Goal: Task Accomplishment & Management: Manage account settings

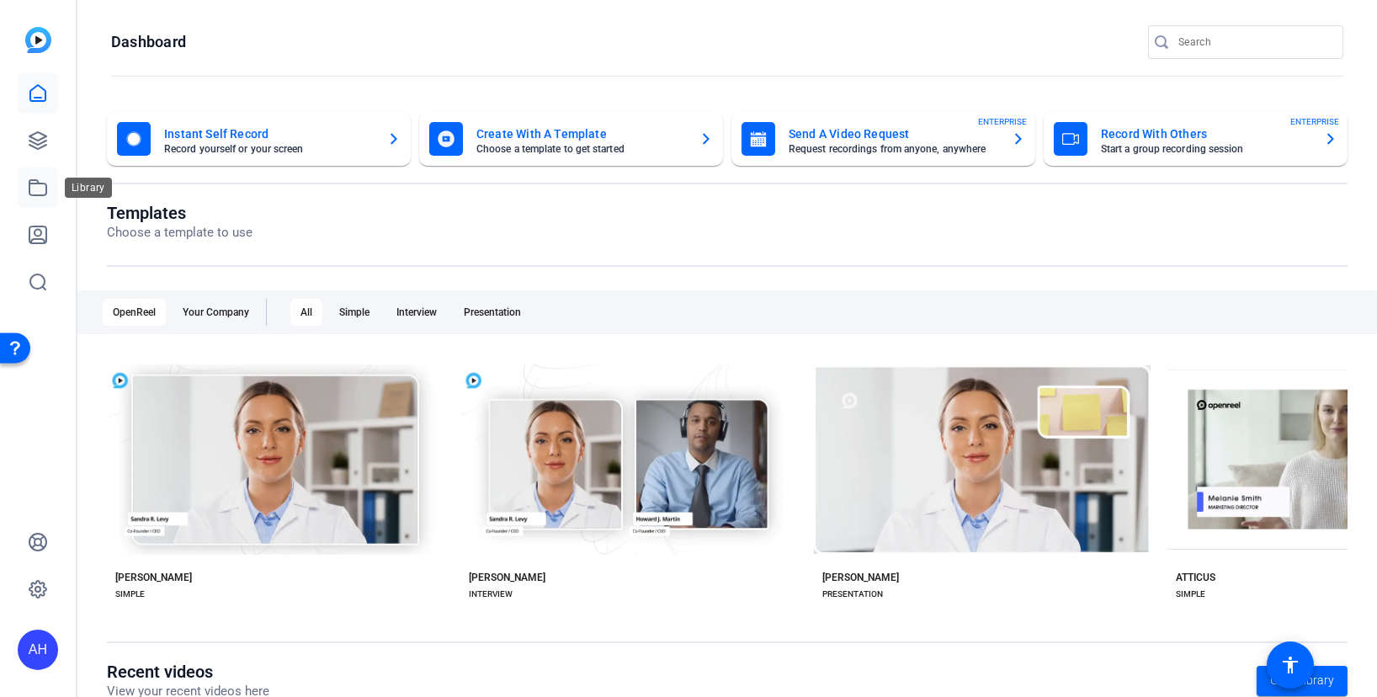
click at [47, 186] on icon at bounding box center [38, 188] width 20 height 20
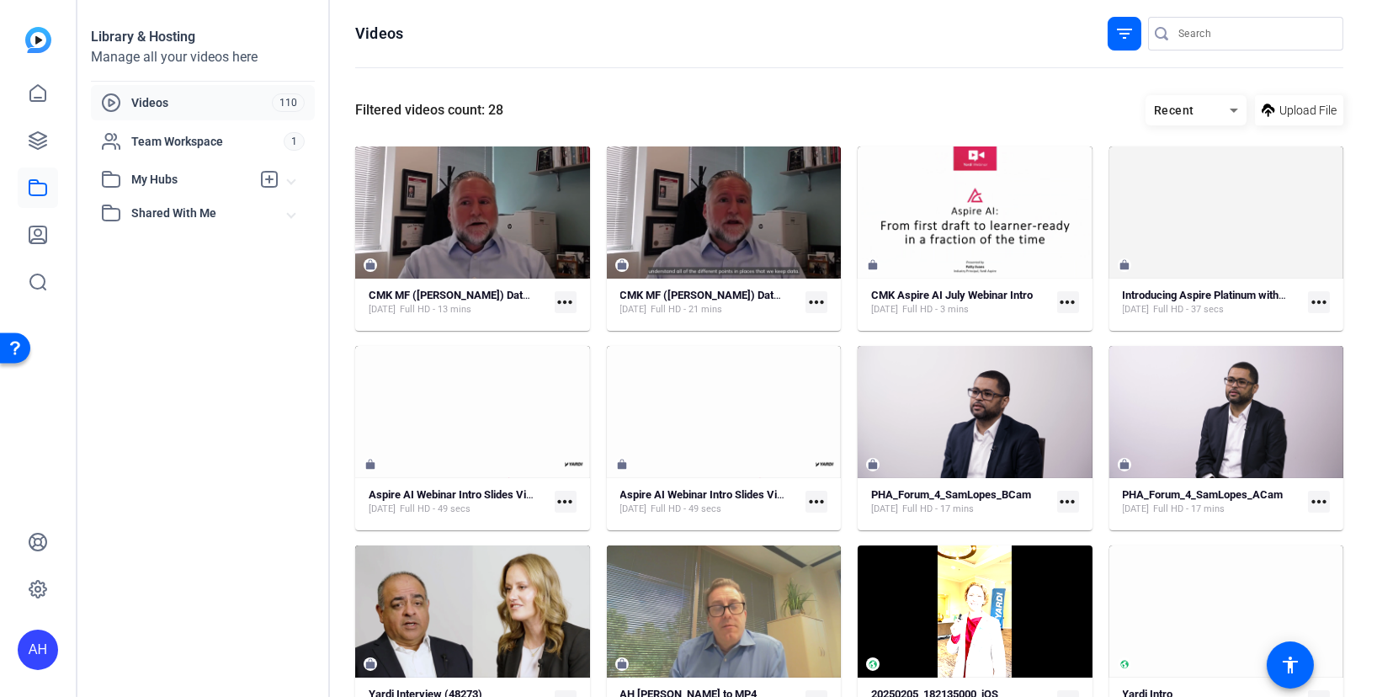
click at [1189, 105] on div "Recent" at bounding box center [1187, 110] width 84 height 21
click at [1194, 162] on span "Newest First" at bounding box center [1182, 170] width 65 height 20
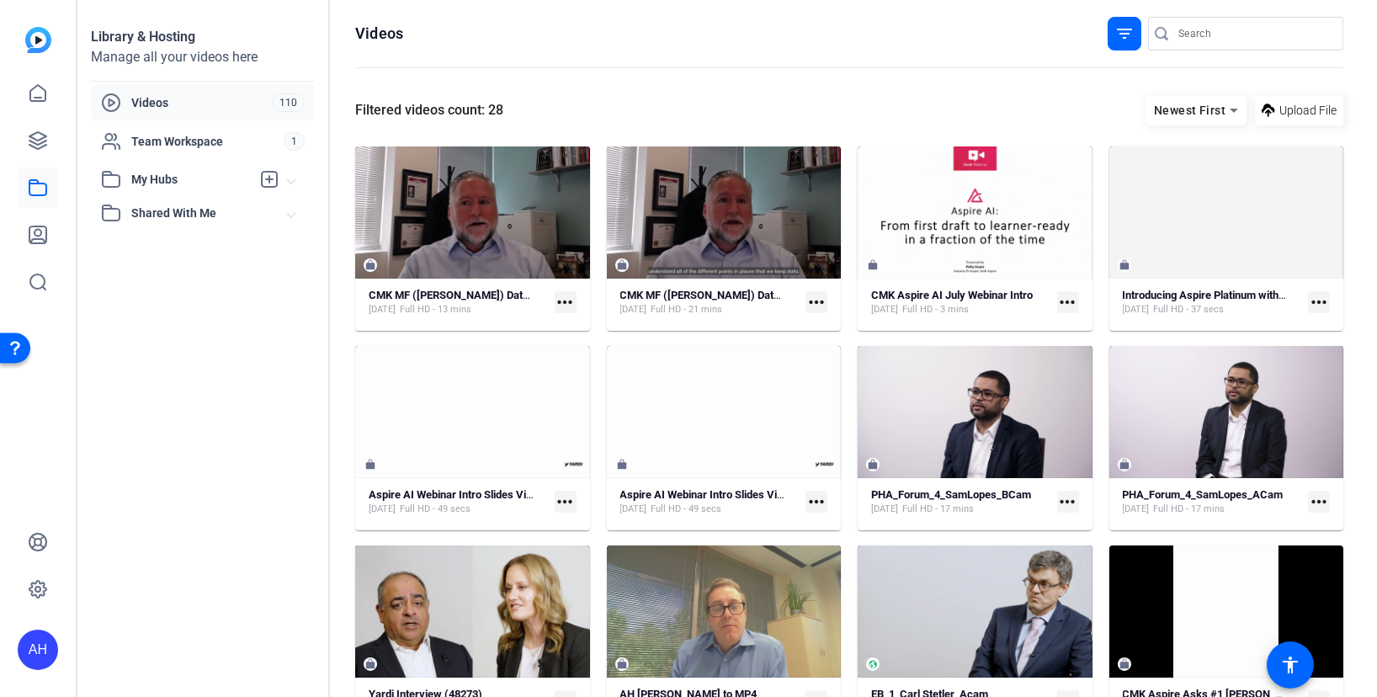
click at [1117, 36] on mat-icon "filter_list" at bounding box center [1124, 34] width 20 height 20
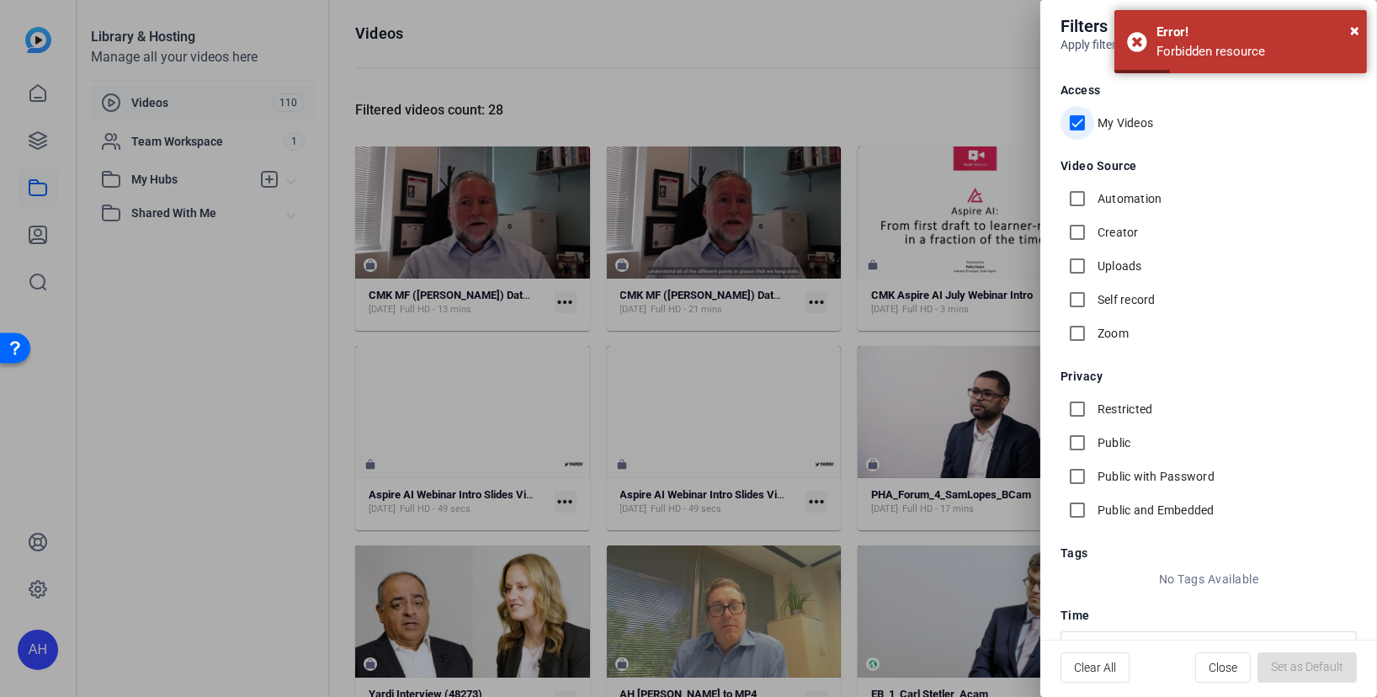
click at [1076, 121] on input "My Videos" at bounding box center [1077, 123] width 34 height 34
checkbox input "false"
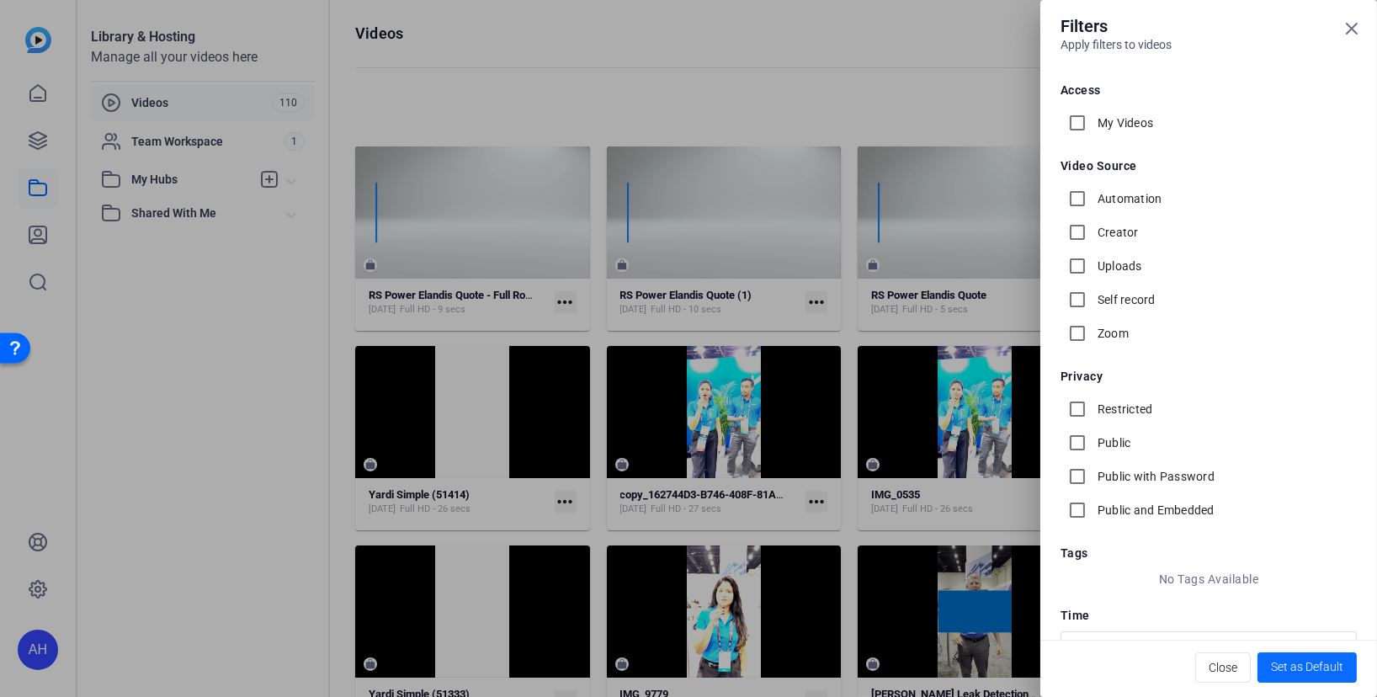
click at [1291, 666] on span "Set as Default" at bounding box center [1307, 667] width 72 height 18
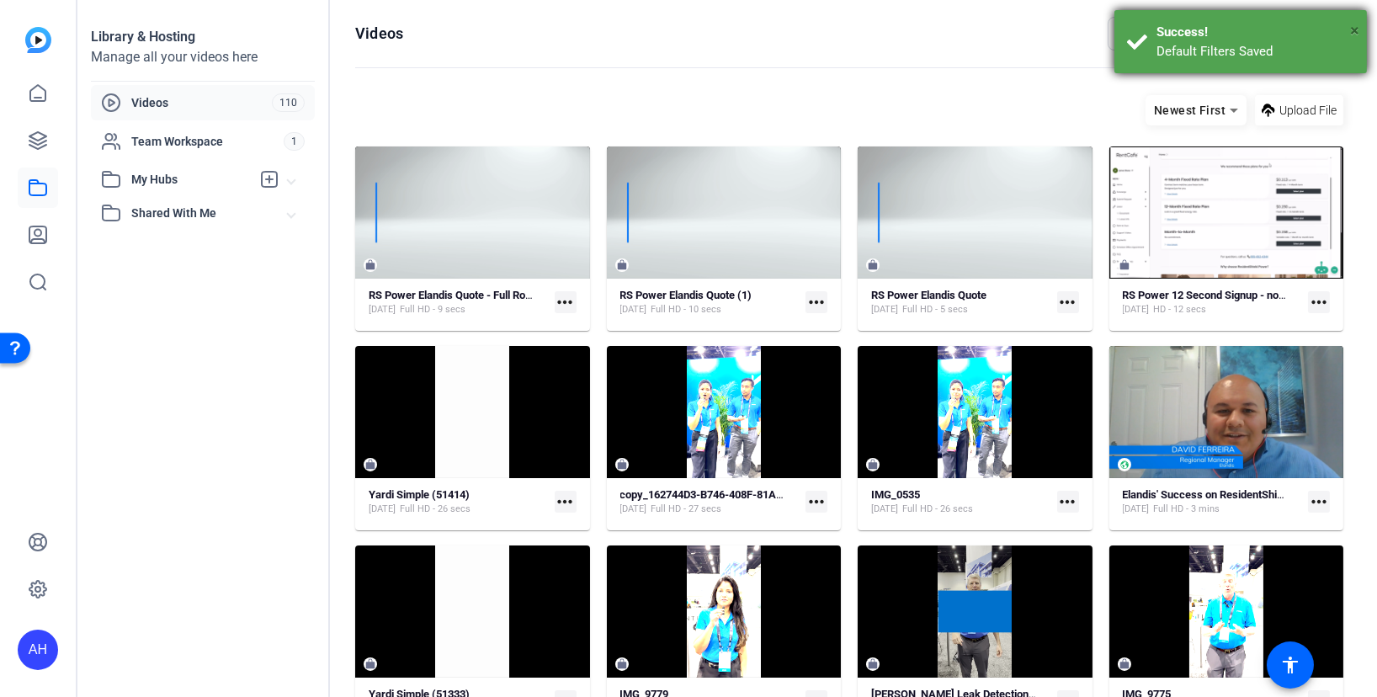
drag, startPoint x: 1352, startPoint y: 33, endPoint x: 1343, endPoint y: 37, distance: 10.2
click at [1352, 32] on span "×" at bounding box center [1354, 30] width 9 height 20
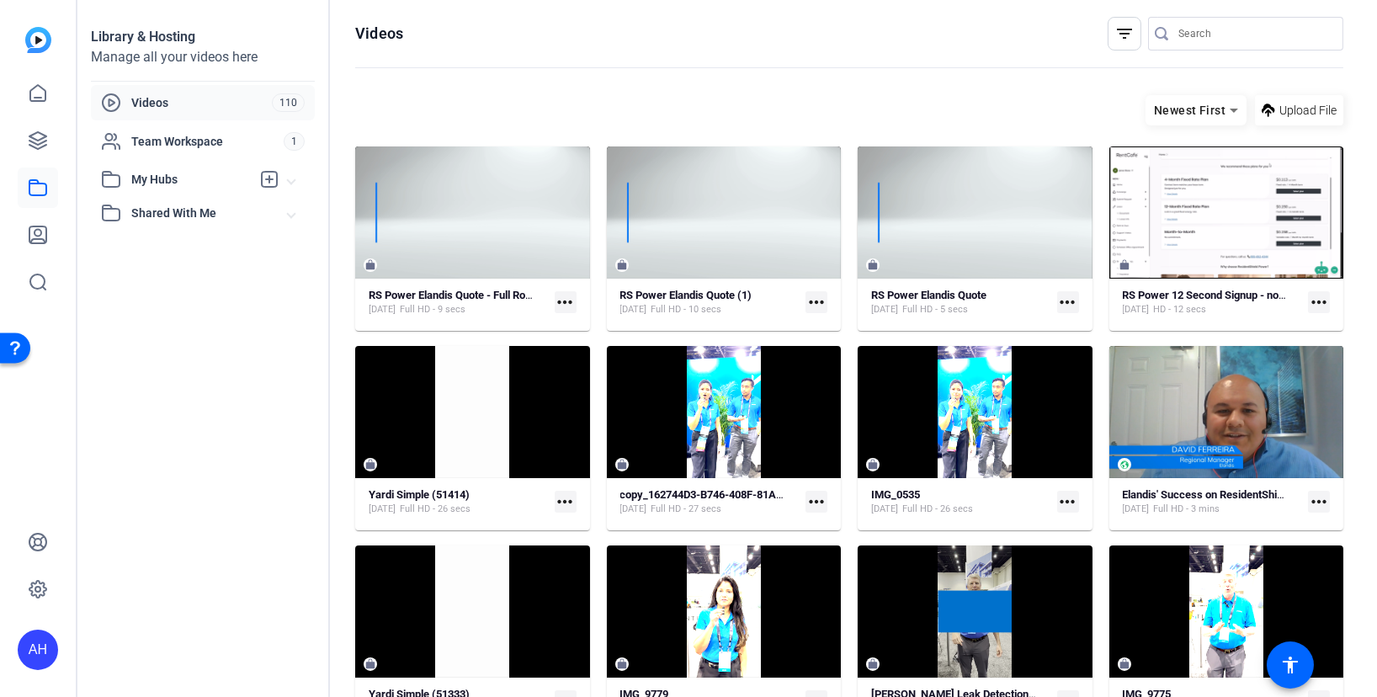
click at [966, 72] on openreel-divider-bar at bounding box center [849, 68] width 988 height 36
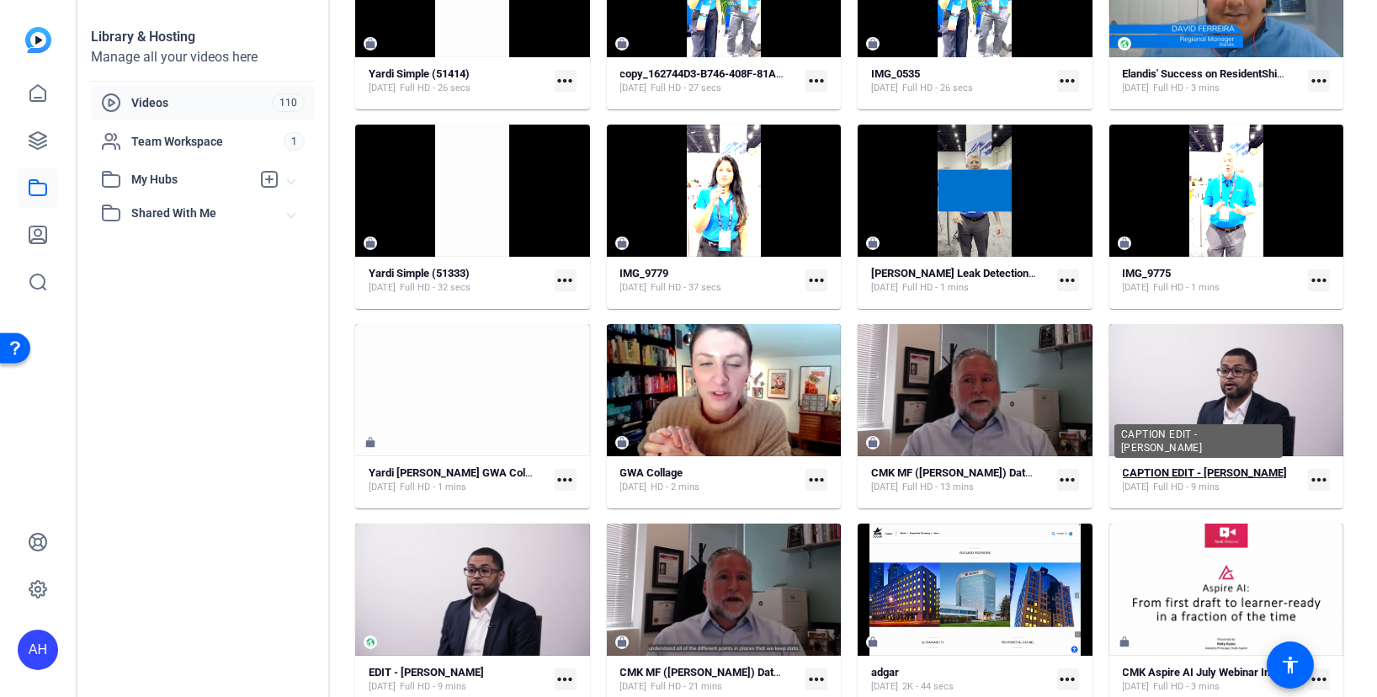
scroll to position [505, 0]
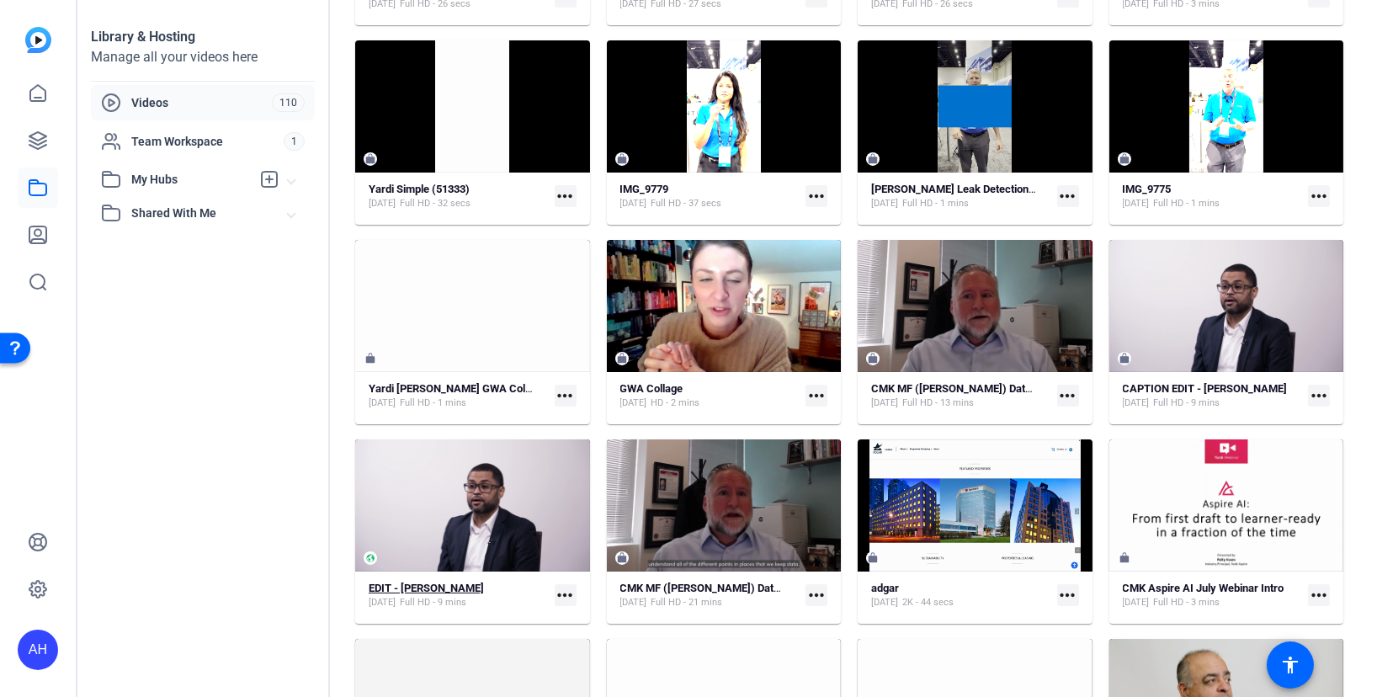
click at [483, 586] on strong "EDIT - [PERSON_NAME]" at bounding box center [426, 587] width 115 height 13
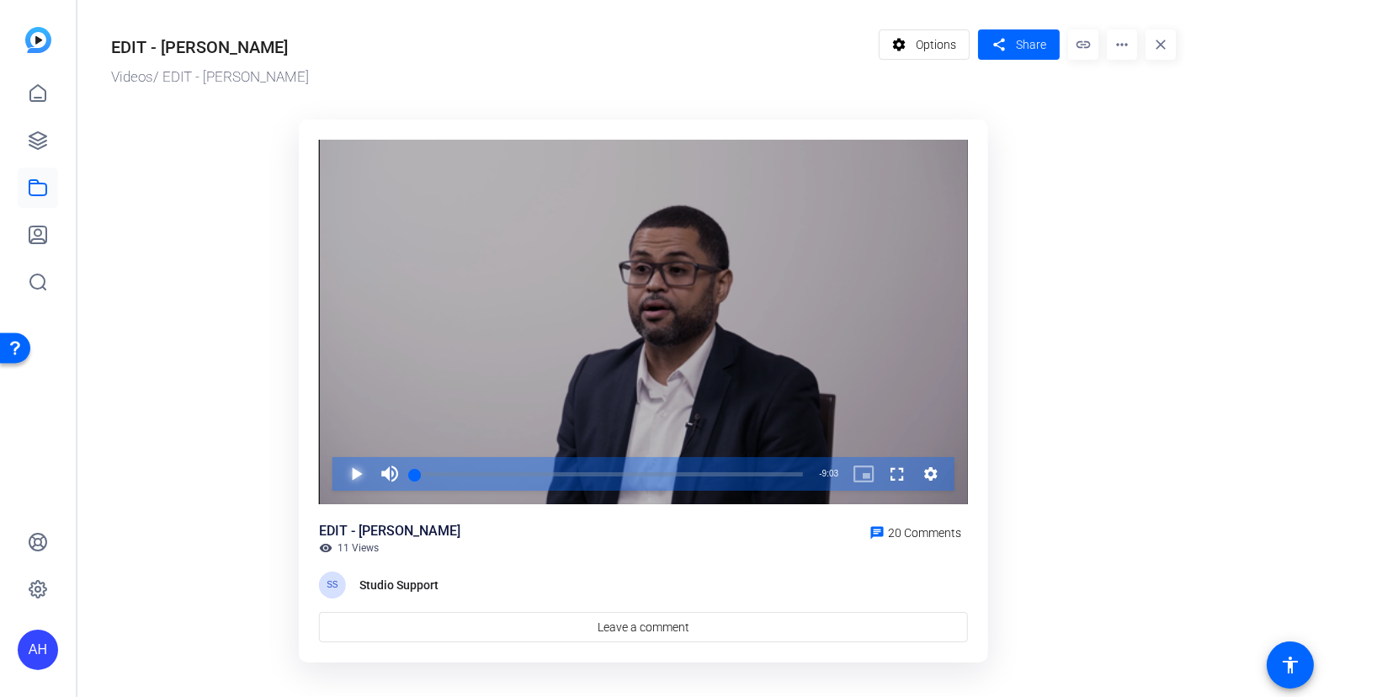
click at [339, 476] on span "Video Player" at bounding box center [339, 474] width 0 height 34
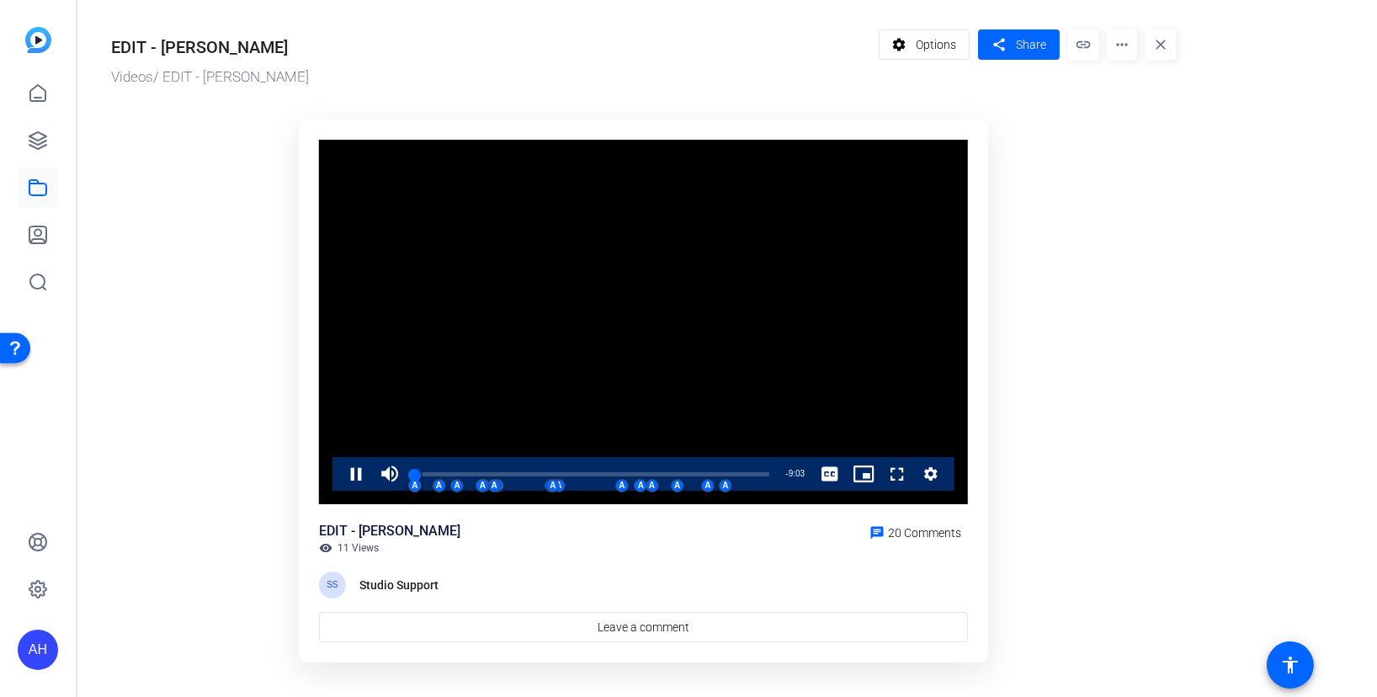
click at [1112, 55] on mat-icon "more_horiz" at bounding box center [1121, 44] width 30 height 30
click at [1060, 135] on div at bounding box center [688, 348] width 1377 height 697
click at [926, 470] on icon "Video Player" at bounding box center [930, 473] width 13 height 13
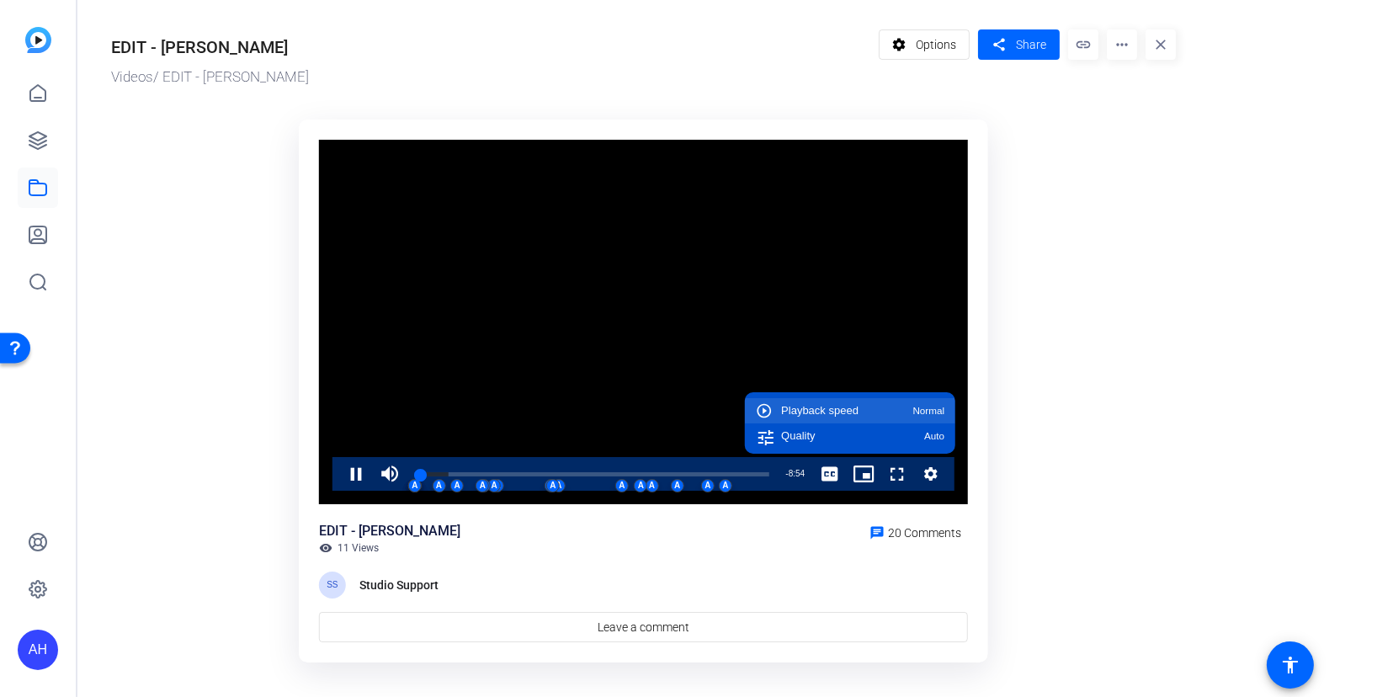
click at [938, 412] on span "Normal" at bounding box center [928, 411] width 32 height 10
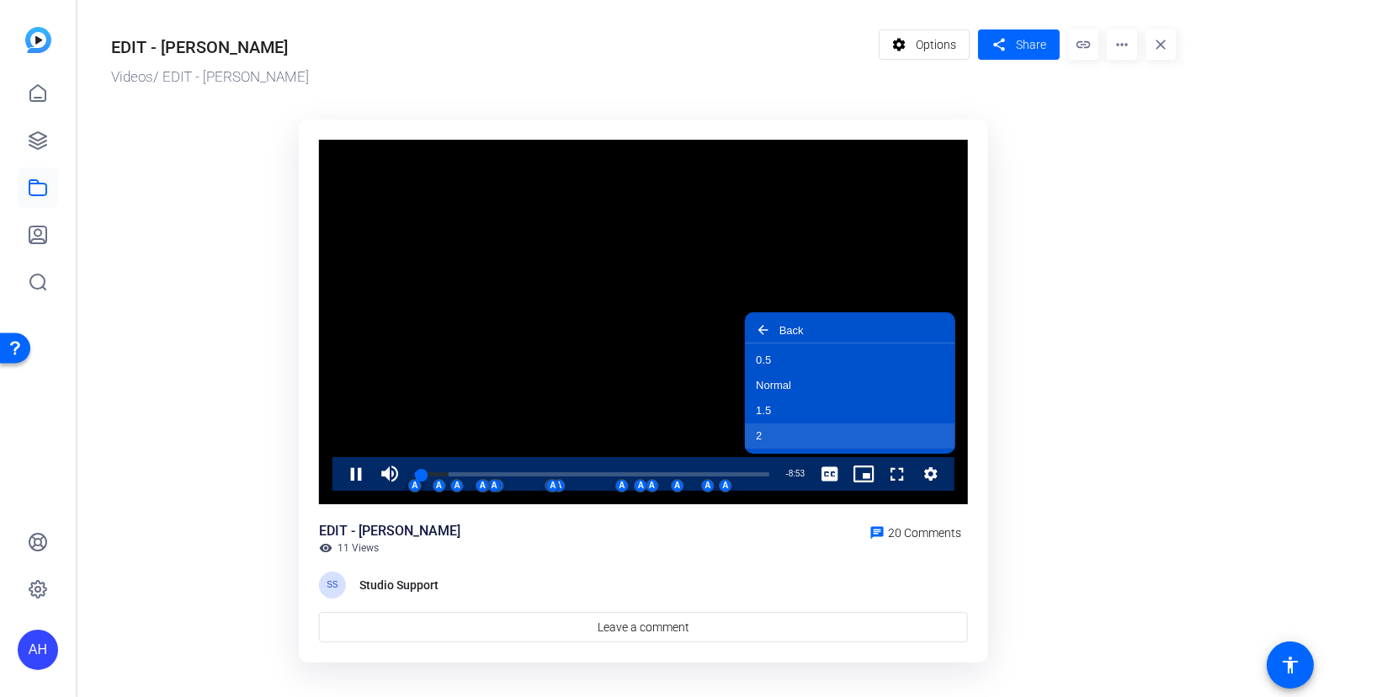
click at [869, 432] on button "2" at bounding box center [850, 435] width 210 height 25
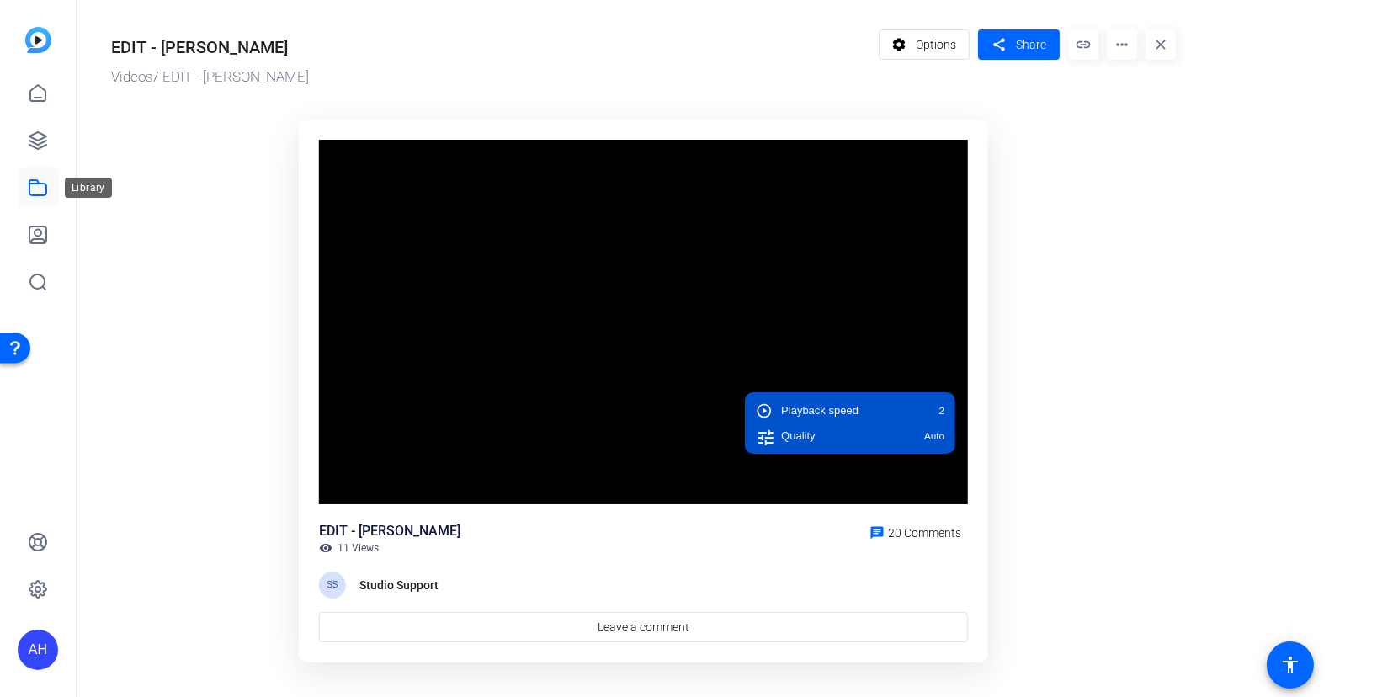
click at [34, 193] on icon at bounding box center [38, 188] width 20 height 20
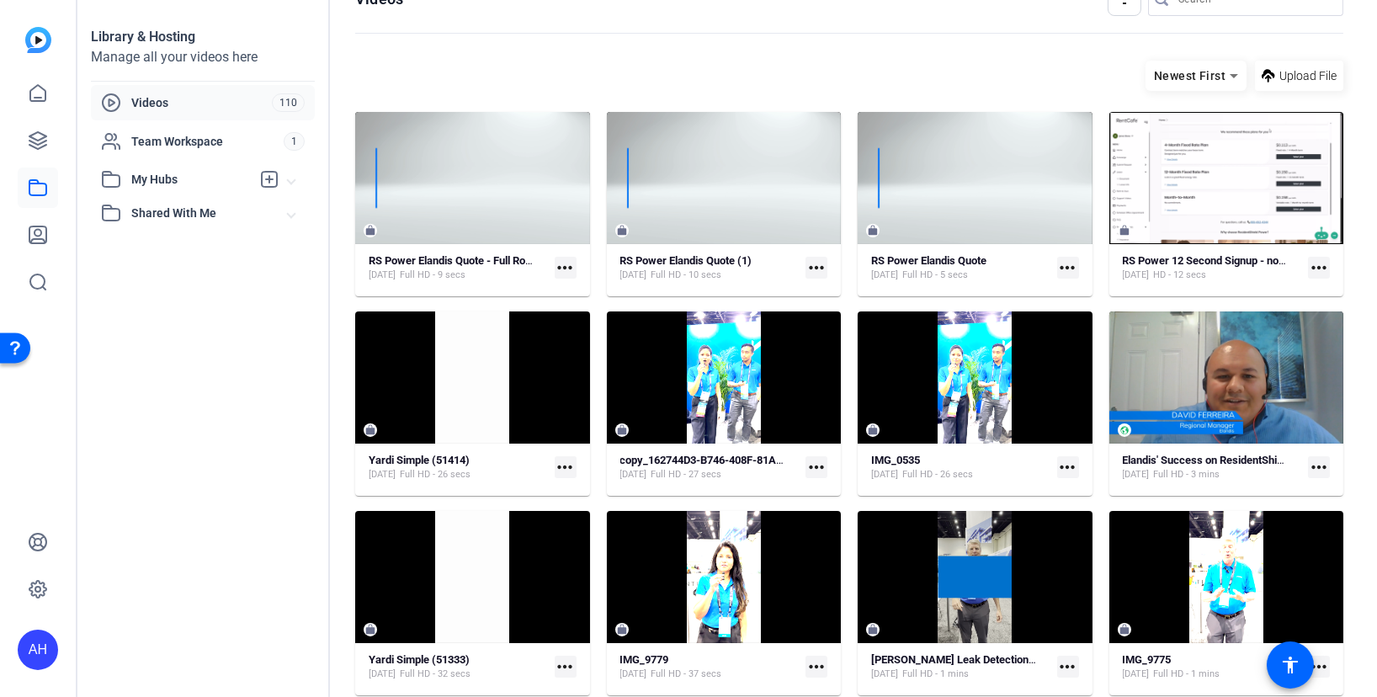
scroll to position [0, 0]
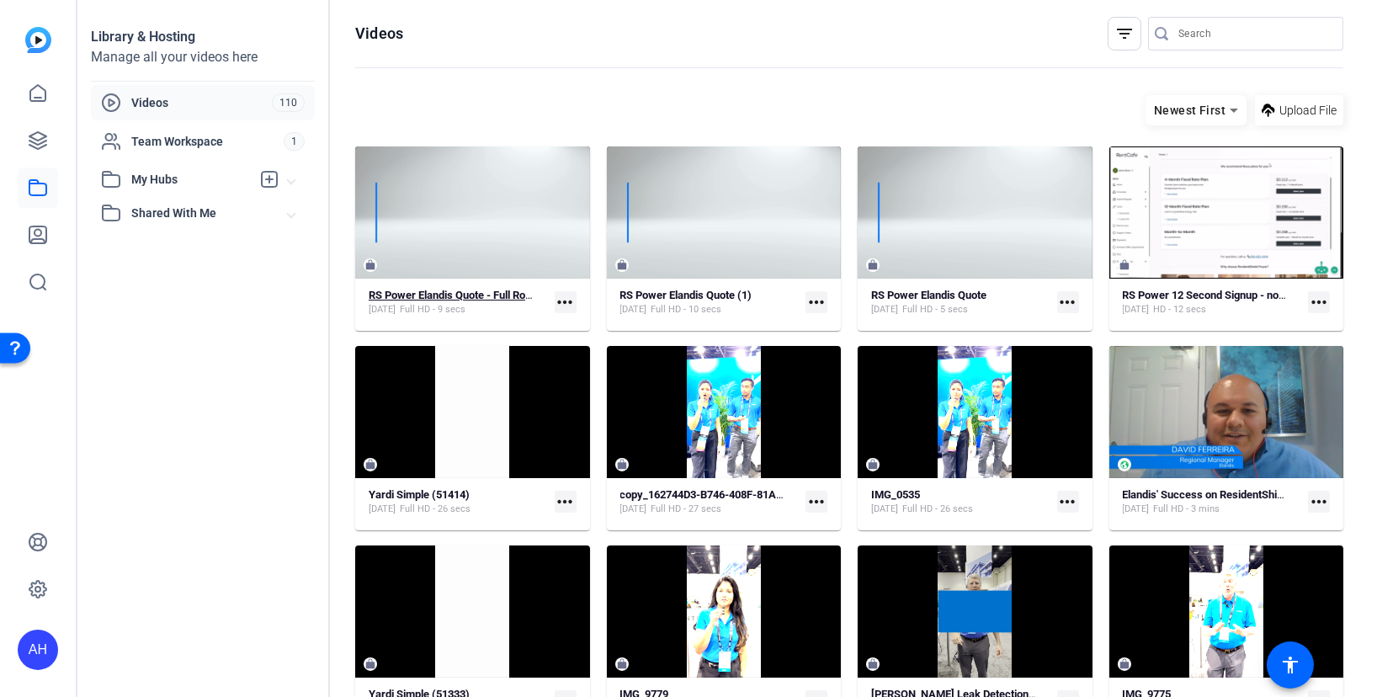
click at [471, 297] on strong "RS Power Elandis Quote - Full Roll Out" at bounding box center [459, 295] width 181 height 13
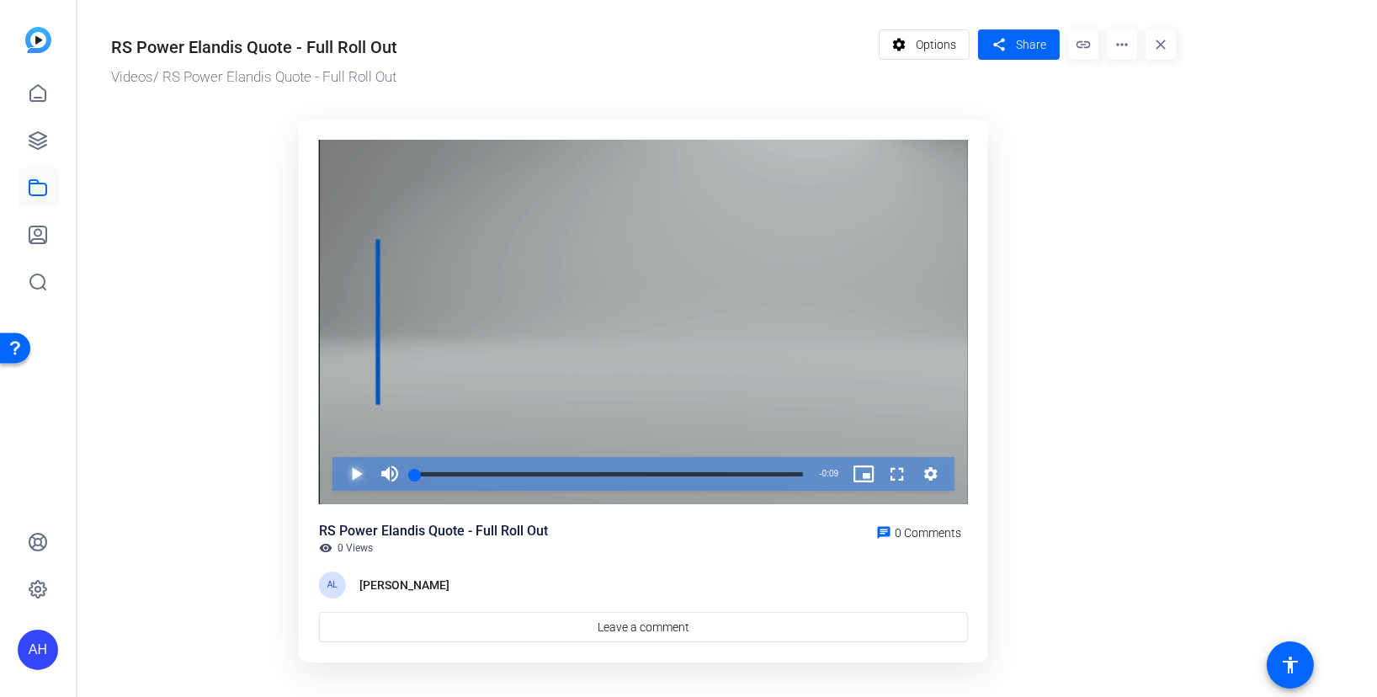
click at [339, 477] on span "Video Player" at bounding box center [339, 474] width 0 height 34
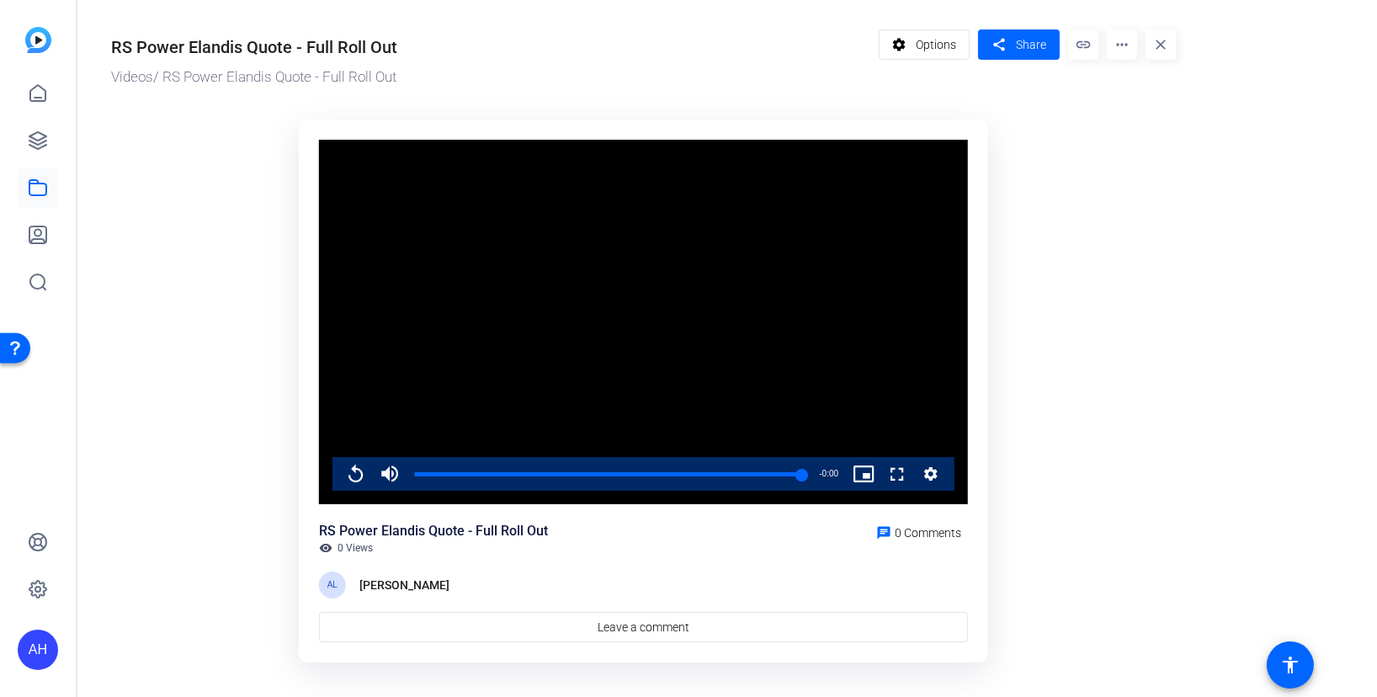
click at [1120, 58] on mat-icon "more_horiz" at bounding box center [1121, 44] width 30 height 30
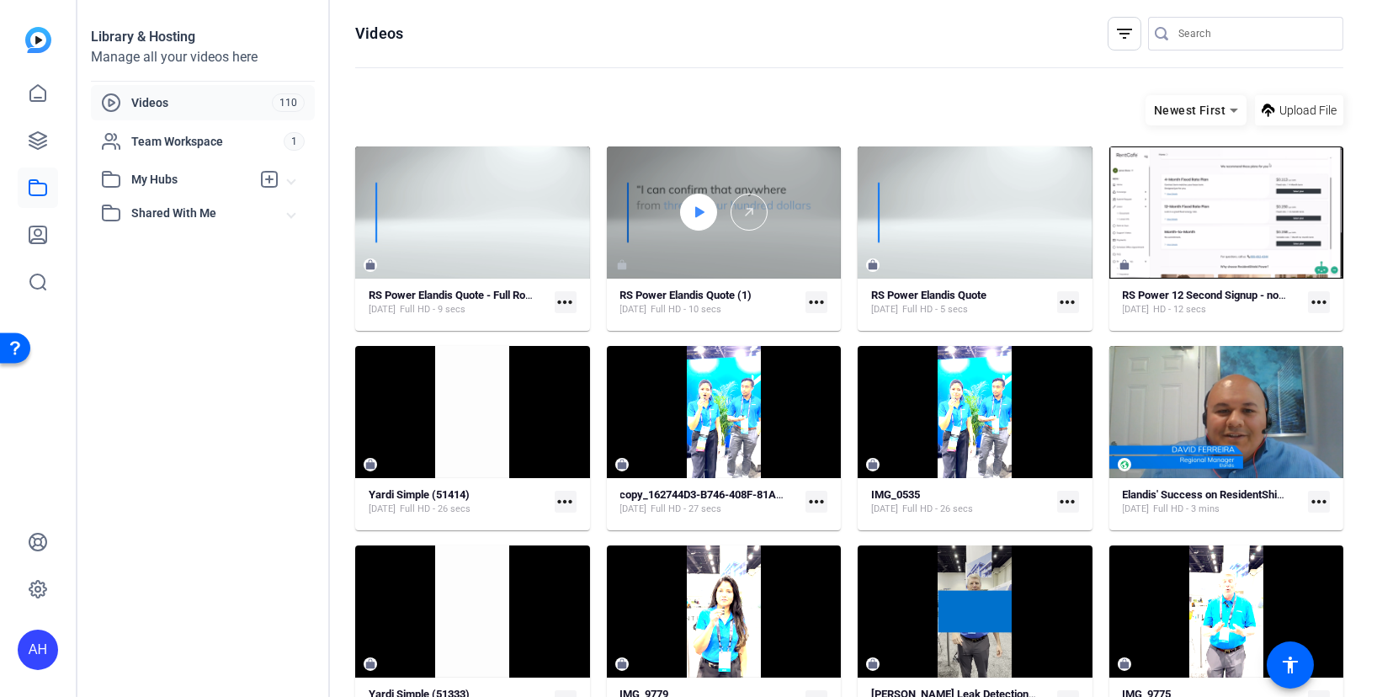
click at [698, 215] on icon at bounding box center [698, 212] width 13 height 20
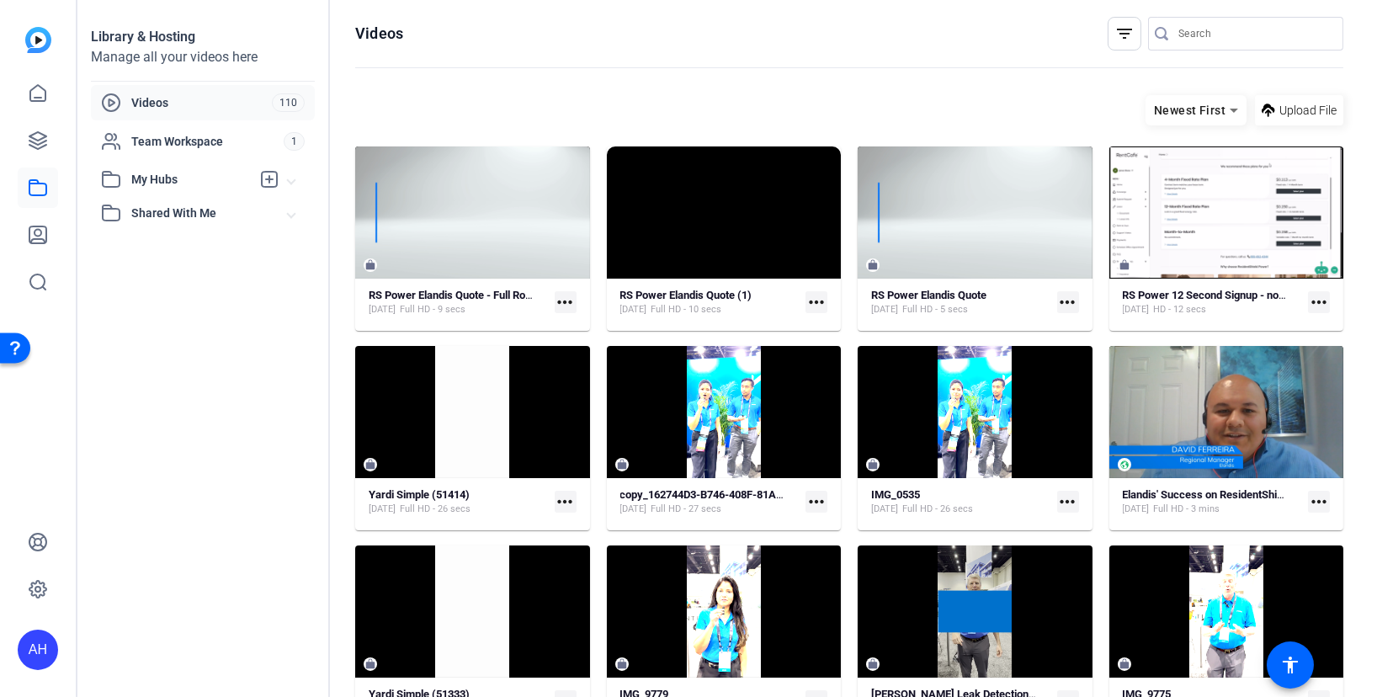
click at [822, 303] on mat-icon "more_horiz" at bounding box center [816, 302] width 22 height 22
click at [965, 298] on div at bounding box center [688, 348] width 1377 height 697
click at [1057, 306] on mat-icon "more_horiz" at bounding box center [1068, 302] width 22 height 22
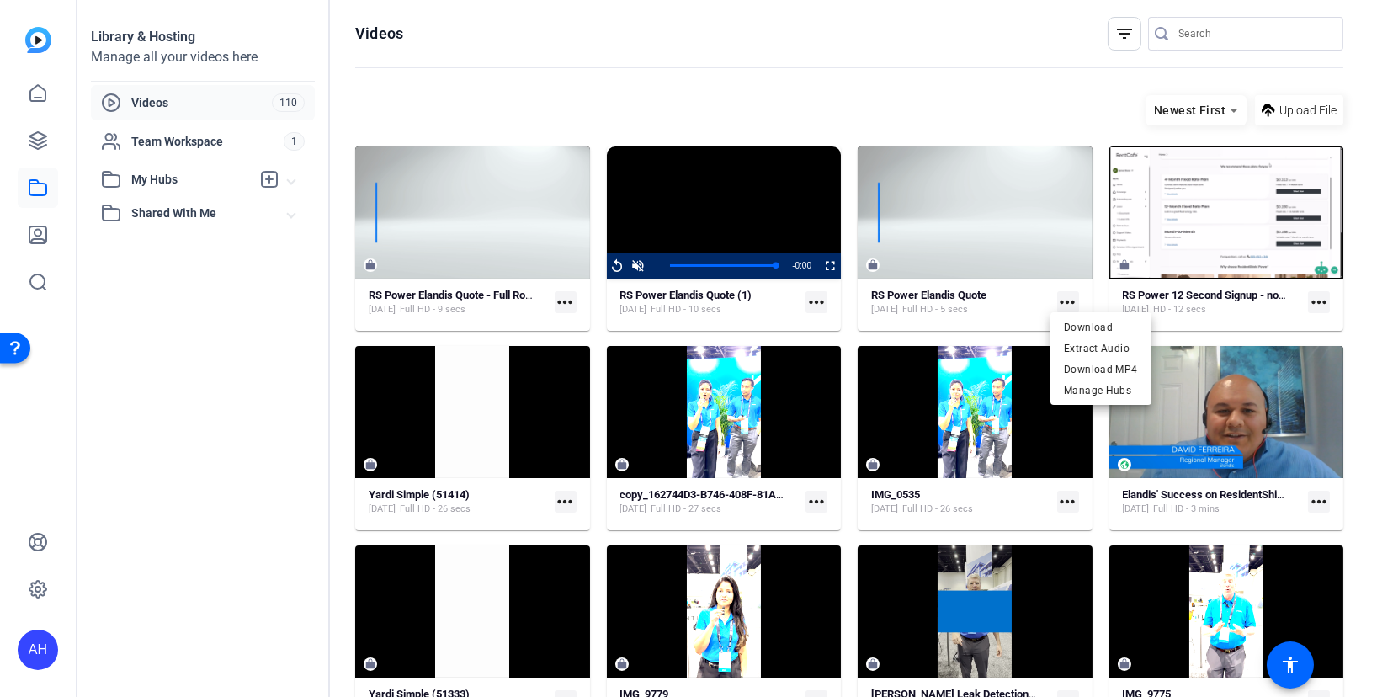
click at [942, 293] on div at bounding box center [688, 348] width 1377 height 697
click at [891, 293] on strong "RS Power Elandis Quote" at bounding box center [928, 295] width 115 height 13
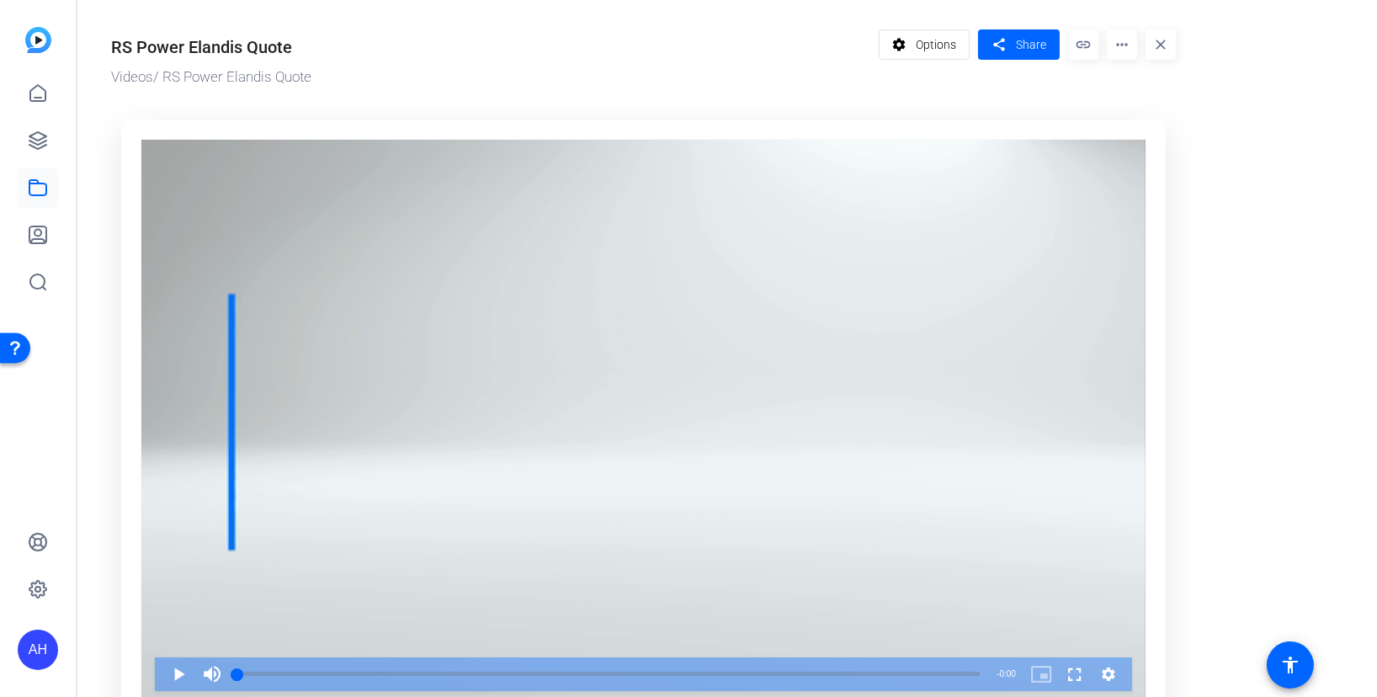
click at [1127, 25] on span at bounding box center [1121, 44] width 30 height 40
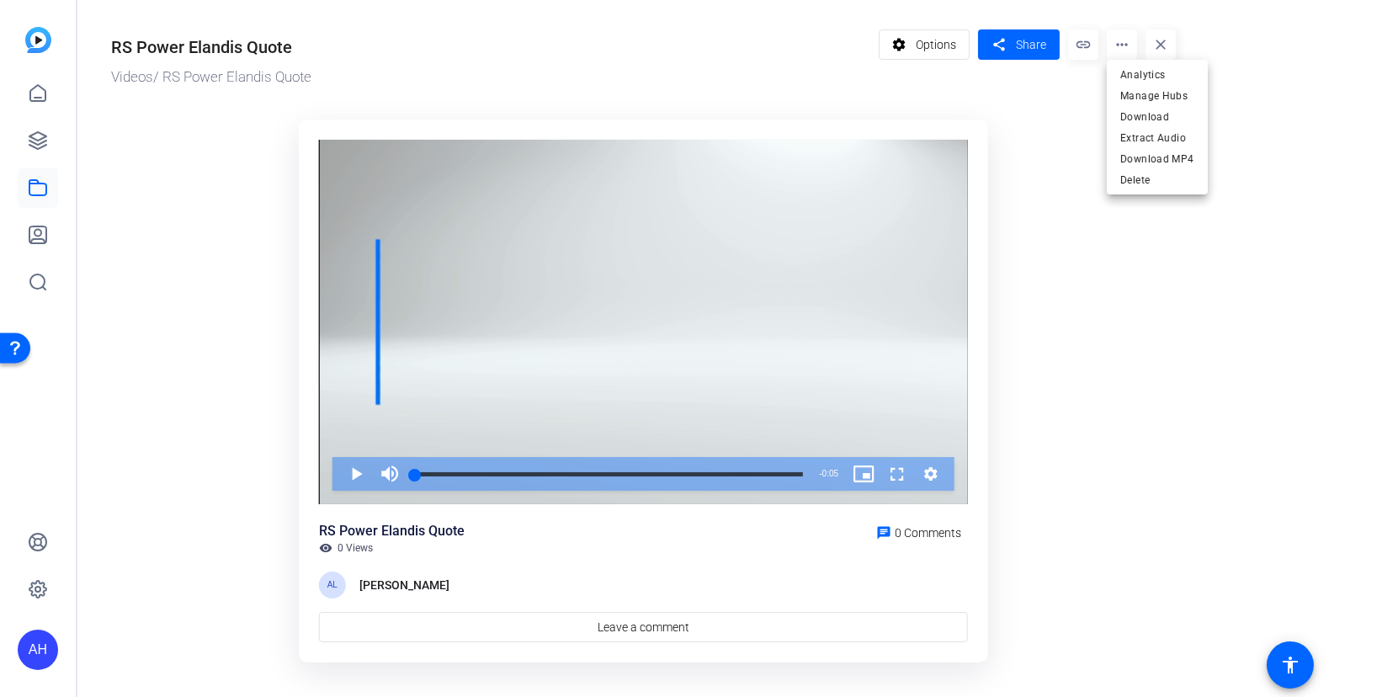
click at [1121, 11] on div at bounding box center [688, 348] width 1377 height 697
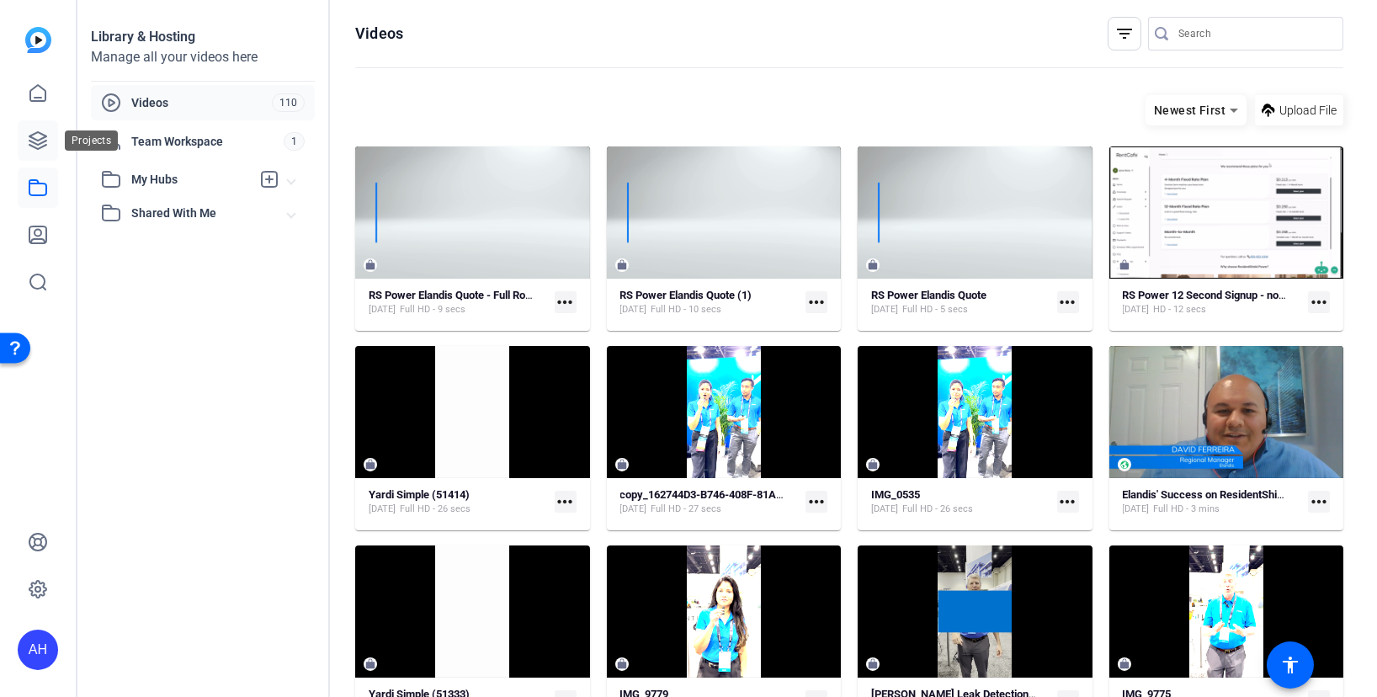
click at [33, 146] on icon at bounding box center [37, 140] width 17 height 17
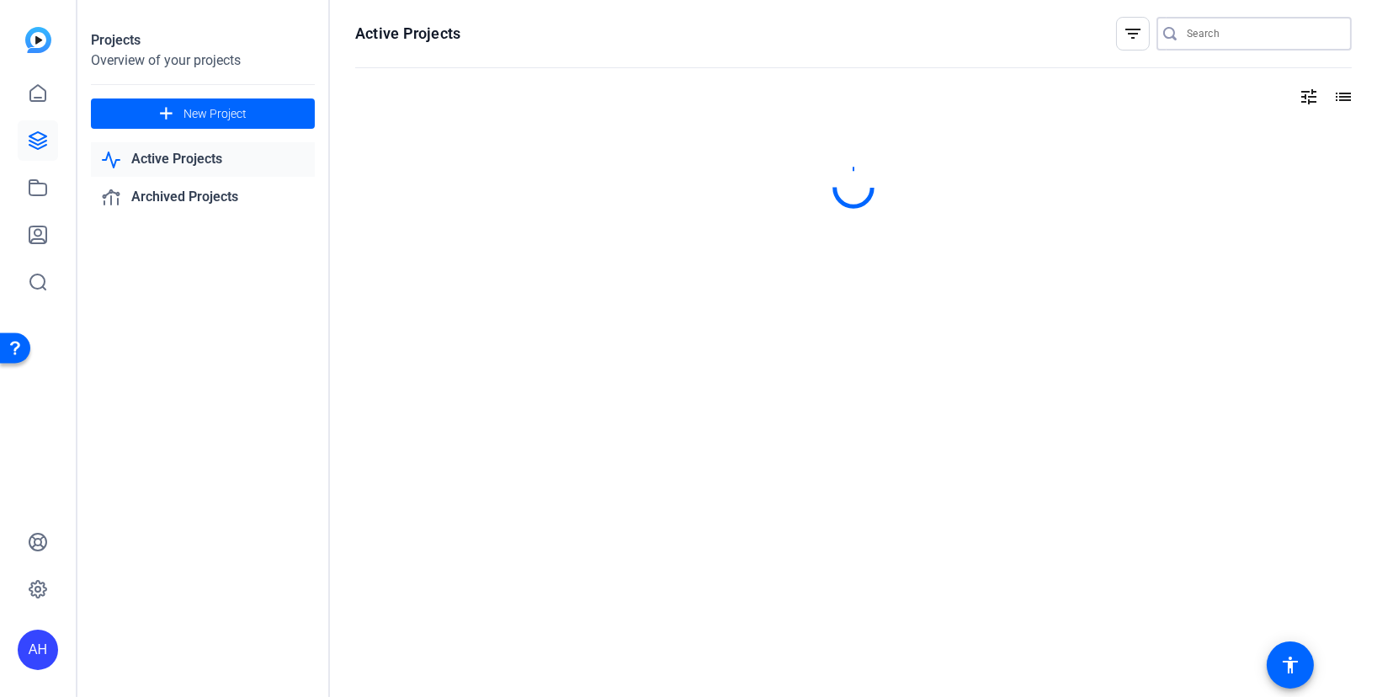
click at [1209, 37] on input "Search" at bounding box center [1261, 34] width 151 height 20
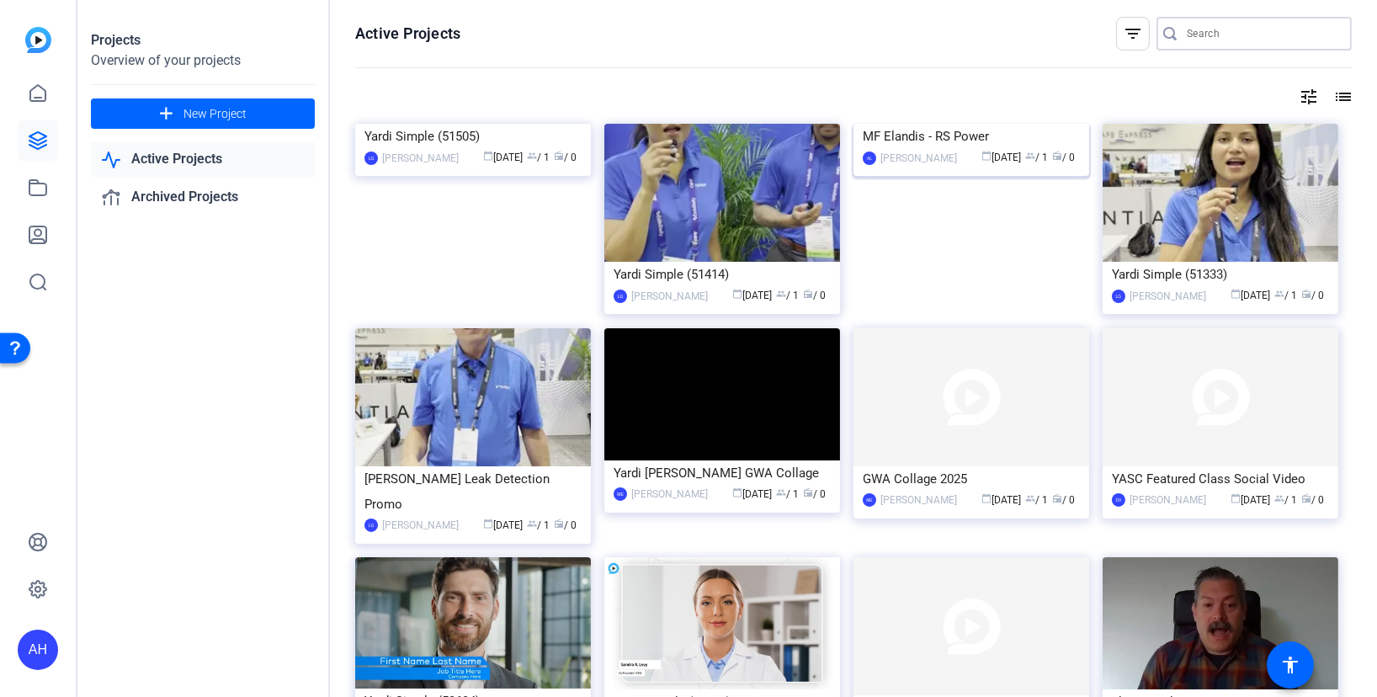
click at [945, 149] on div "MF Elandis - RS Power" at bounding box center [970, 136] width 217 height 25
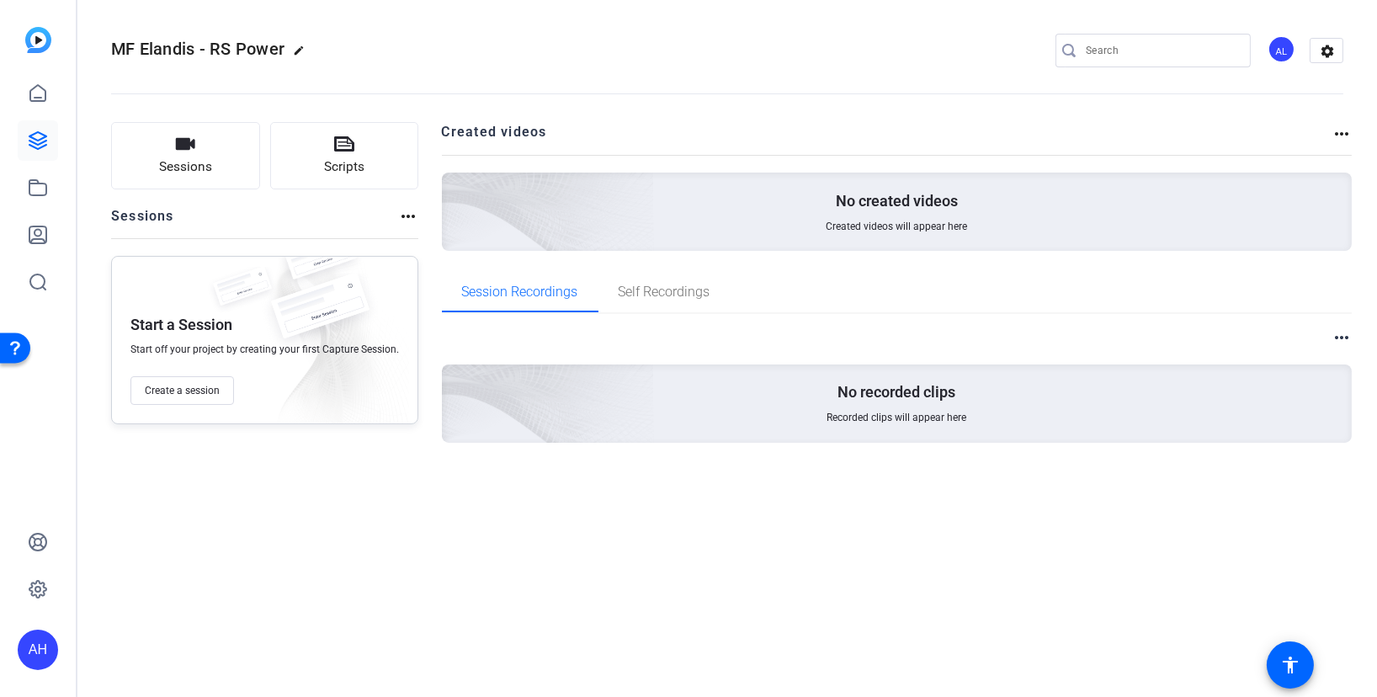
click at [1281, 53] on div "AL" at bounding box center [1281, 49] width 28 height 28
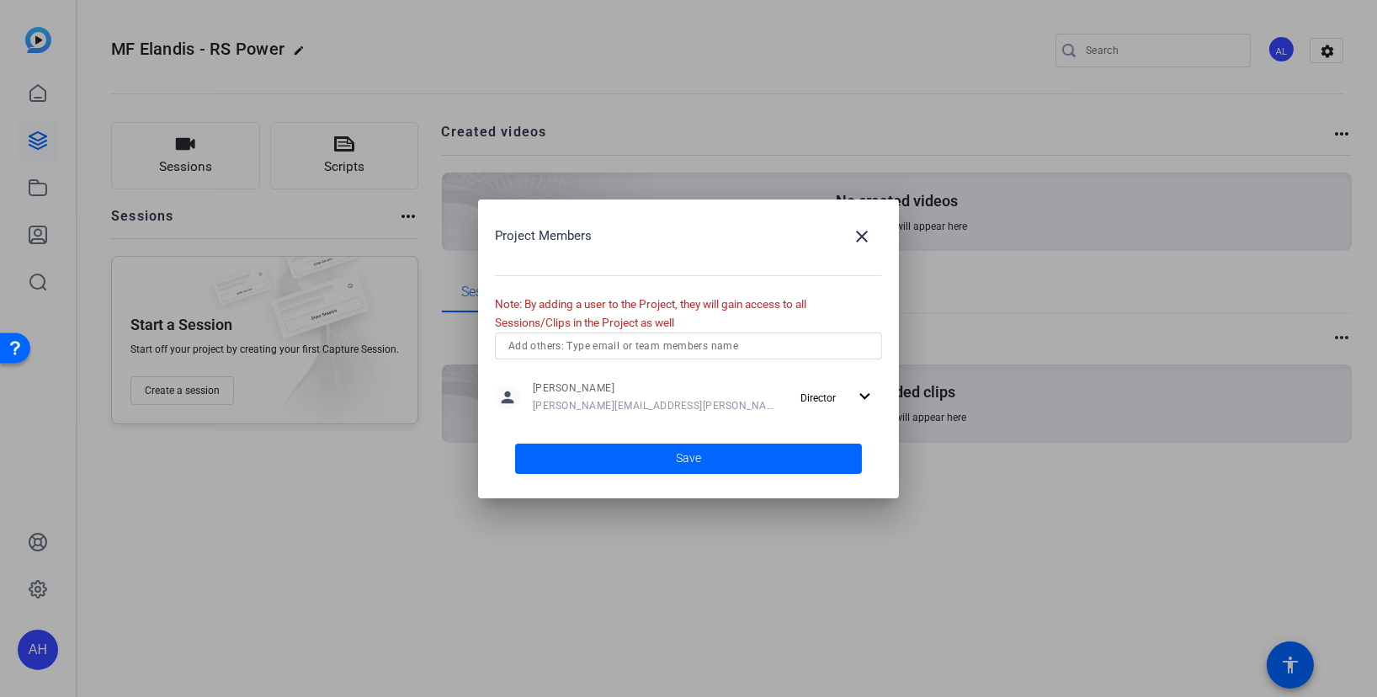
click at [793, 329] on div "Project Members close Note: By adding a user to the Project, they will gain acc…" at bounding box center [688, 348] width 421 height 299
click at [804, 342] on input "text" at bounding box center [688, 346] width 360 height 20
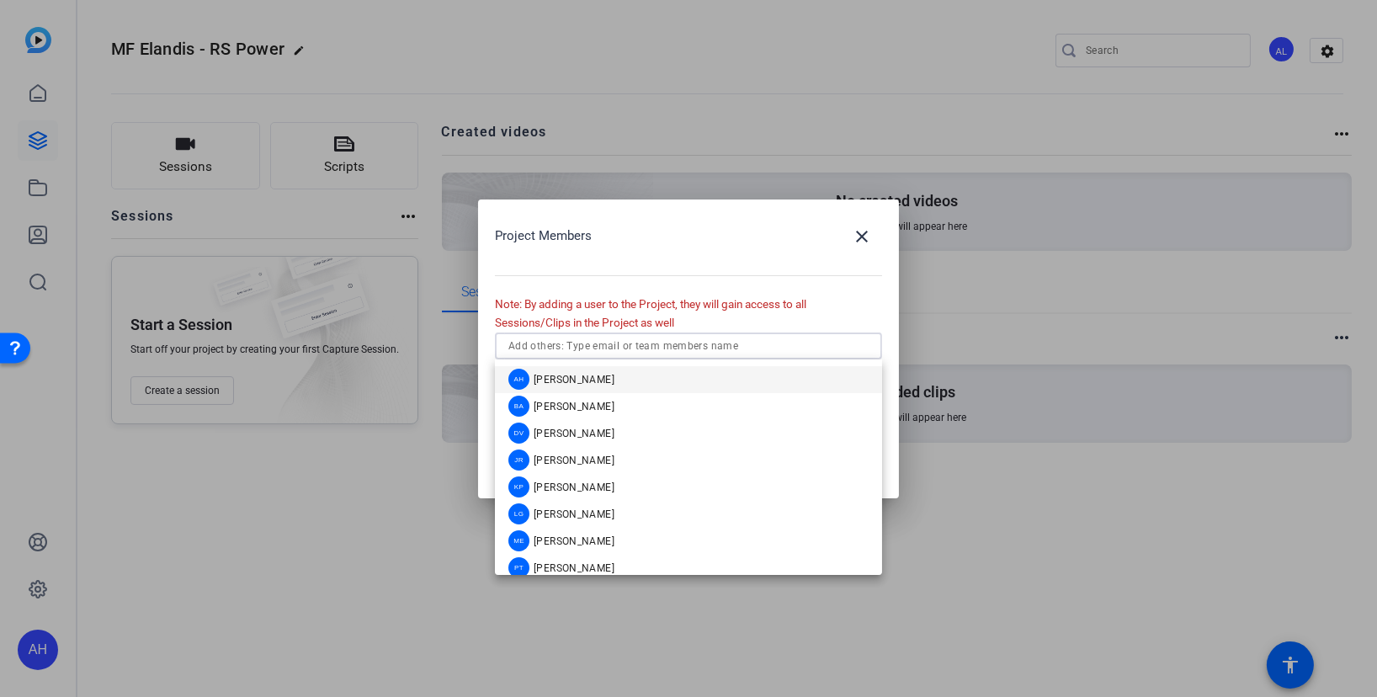
click at [771, 375] on mat-option "AH [PERSON_NAME]" at bounding box center [688, 379] width 387 height 27
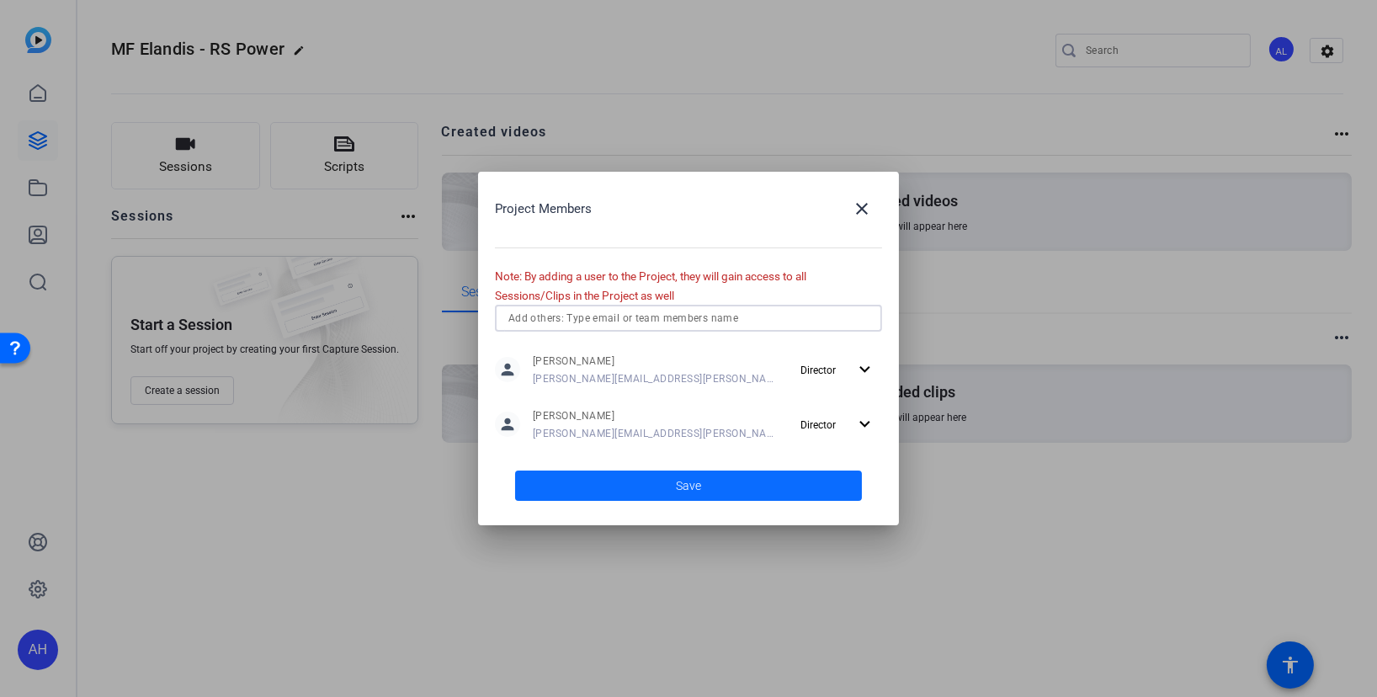
click at [704, 495] on span at bounding box center [688, 485] width 347 height 40
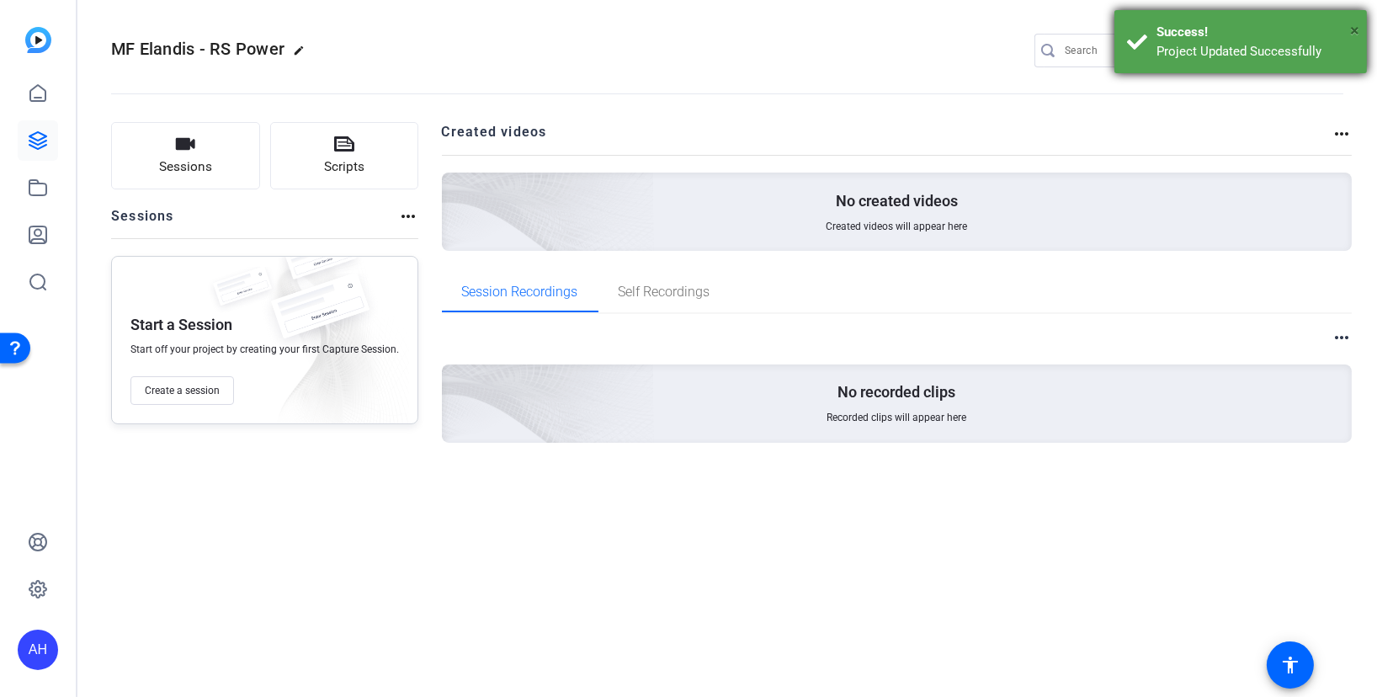
click at [1351, 32] on span "×" at bounding box center [1354, 30] width 9 height 20
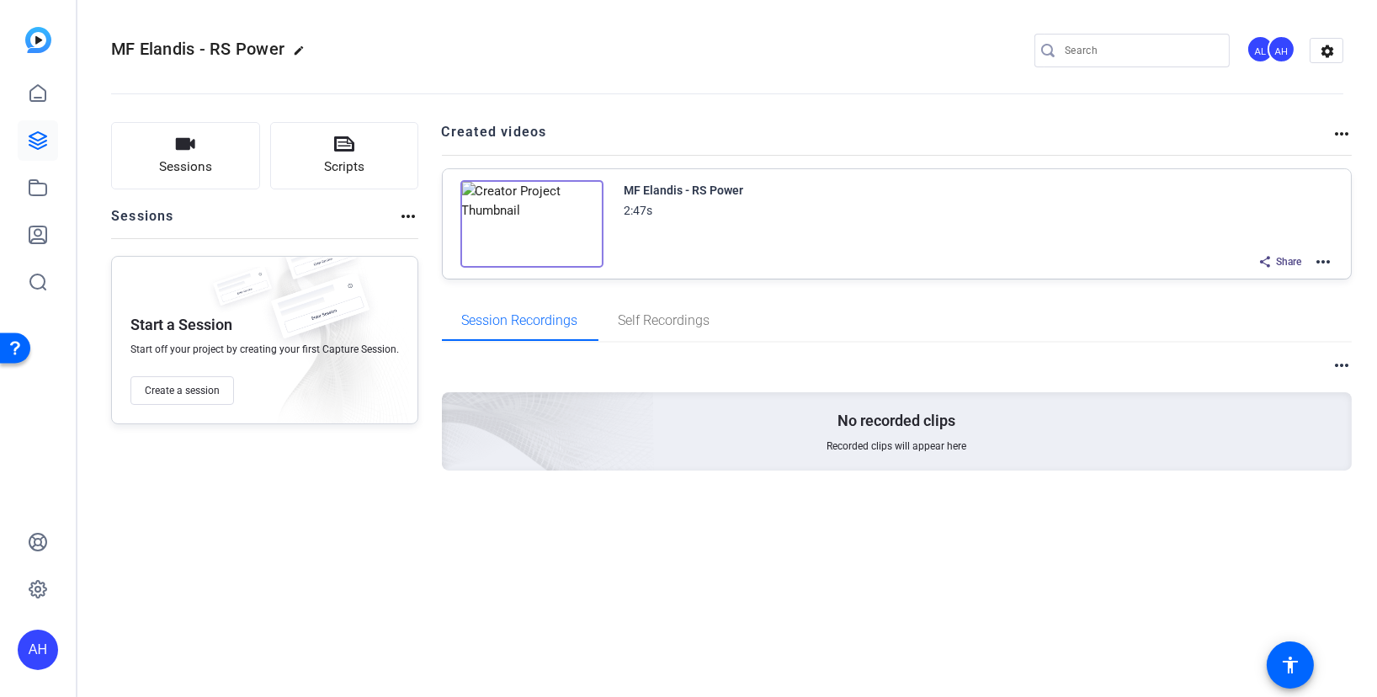
click at [1319, 254] on mat-icon "more_horiz" at bounding box center [1323, 262] width 20 height 20
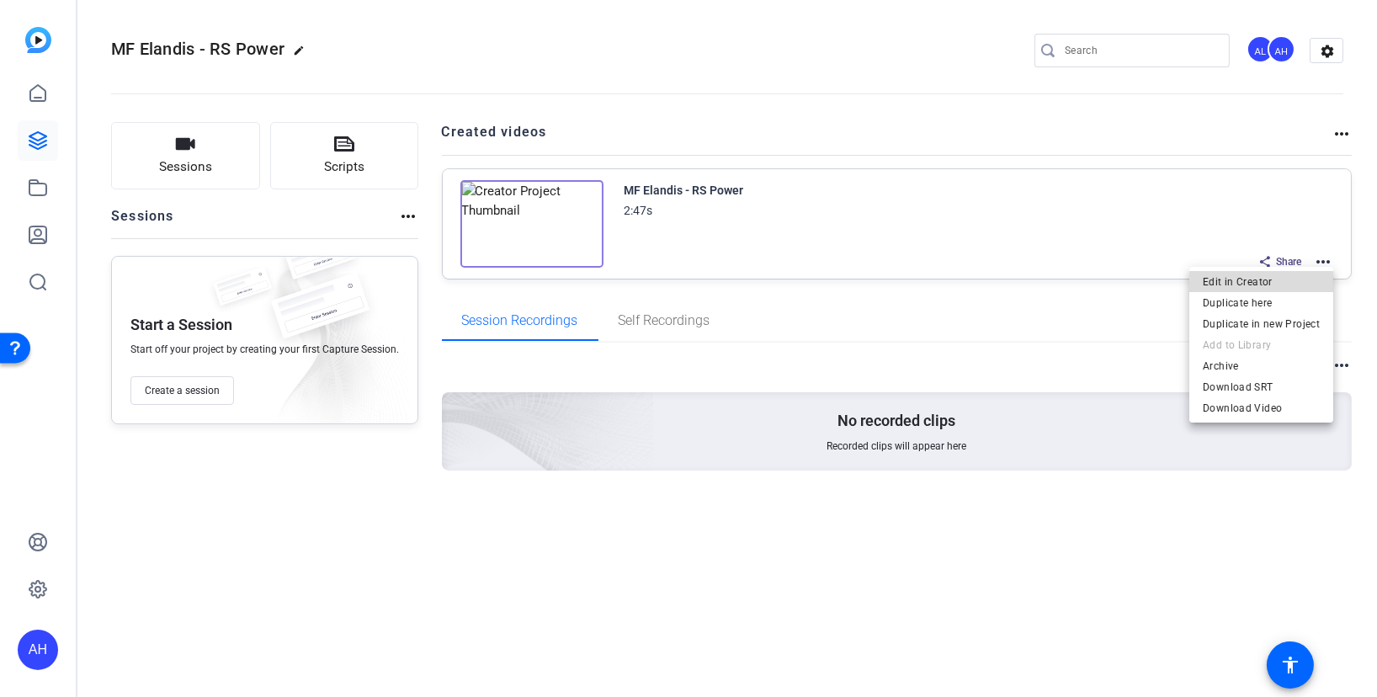
click at [1282, 284] on span "Edit in Creator" at bounding box center [1260, 281] width 117 height 20
